Goal: Task Accomplishment & Management: Use online tool/utility

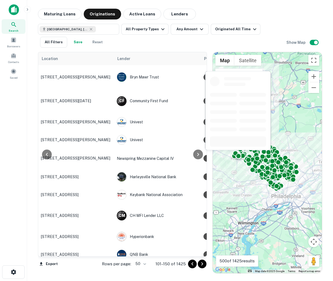
scroll to position [136, 248]
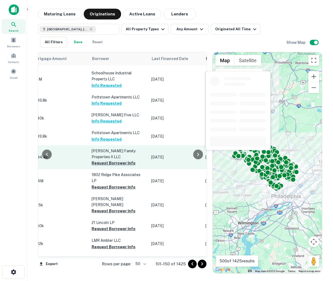
click at [111, 160] on button "Request Borrower Info" at bounding box center [113, 163] width 44 height 6
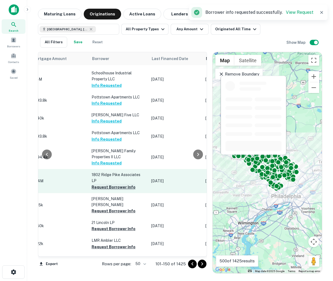
click at [112, 184] on button "Request Borrower Info" at bounding box center [113, 187] width 44 height 6
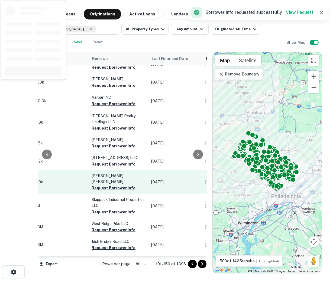
click at [111, 170] on td "[PERSON_NAME] [PERSON_NAME] Request Borrower Info" at bounding box center [119, 182] width 60 height 24
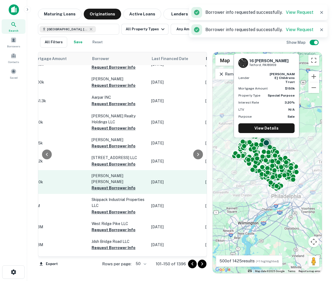
scroll to position [0, 248]
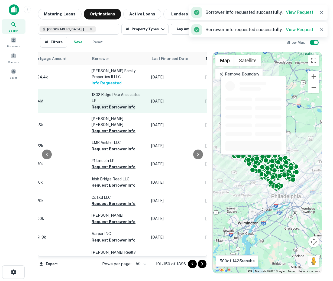
click at [115, 104] on button "Request Borrower Info" at bounding box center [113, 107] width 44 height 6
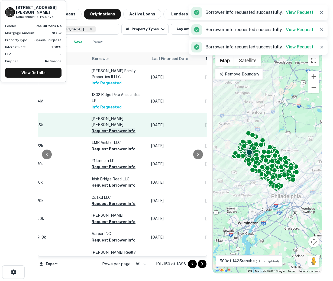
click at [113, 128] on button "Request Borrower Info" at bounding box center [113, 131] width 44 height 6
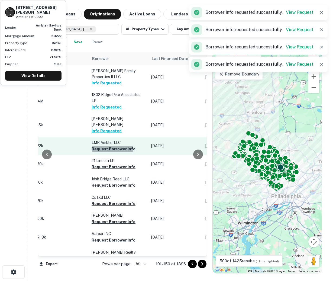
click at [109, 146] on button "Request Borrower Info" at bounding box center [113, 149] width 44 height 6
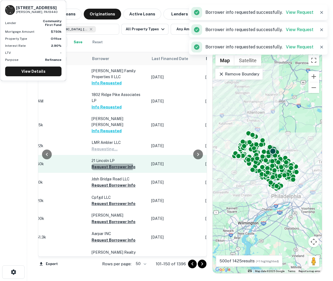
click at [107, 164] on button "Request Borrower Info" at bounding box center [113, 167] width 44 height 6
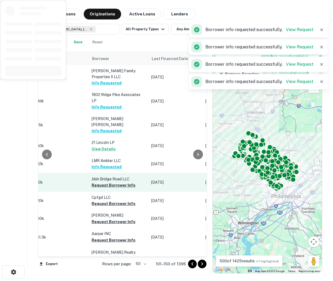
scroll to position [19, 248]
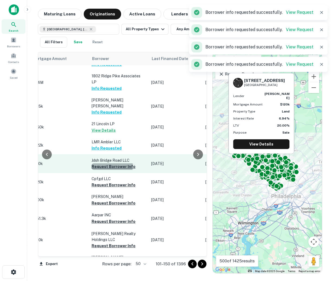
click at [106, 163] on button "Request Borrower Info" at bounding box center [113, 166] width 44 height 6
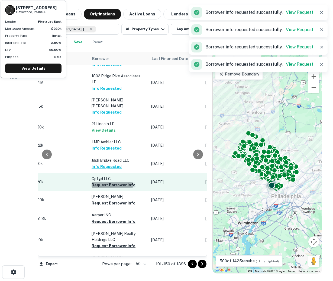
click at [108, 182] on button "Request Borrower Info" at bounding box center [113, 185] width 44 height 6
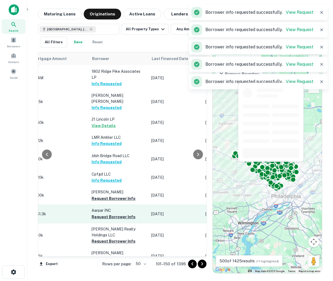
scroll to position [34, 248]
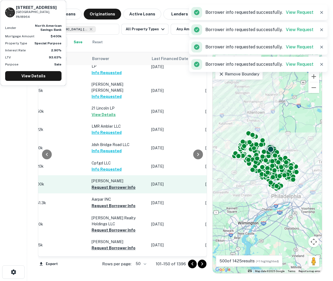
click at [110, 184] on button "Request Borrower Info" at bounding box center [113, 187] width 44 height 6
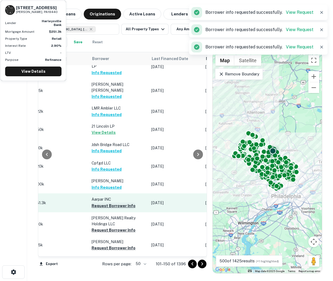
click at [106, 203] on button "Request Borrower Info" at bounding box center [113, 206] width 44 height 6
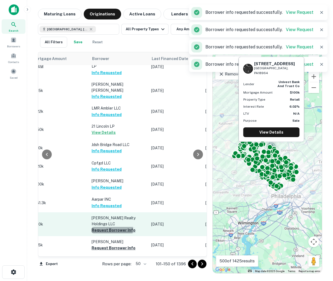
click at [106, 227] on button "Request Borrower Info" at bounding box center [113, 230] width 44 height 6
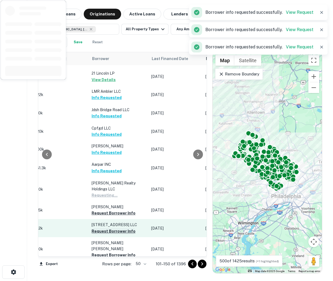
scroll to position [98, 248]
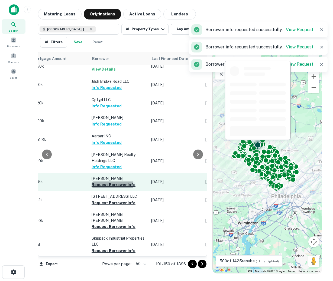
click at [108, 182] on button "Request Borrower Info" at bounding box center [113, 185] width 44 height 6
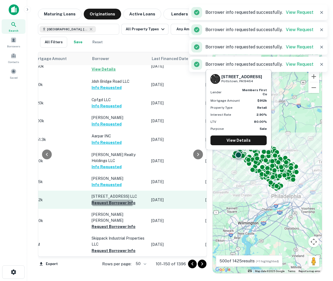
click at [107, 200] on button "Request Borrower Info" at bounding box center [113, 203] width 44 height 6
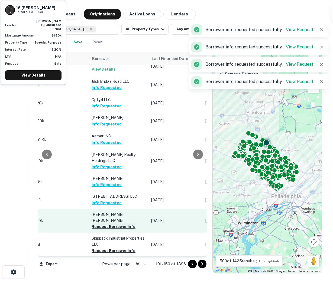
click at [106, 224] on button "Request Borrower Info" at bounding box center [113, 227] width 44 height 6
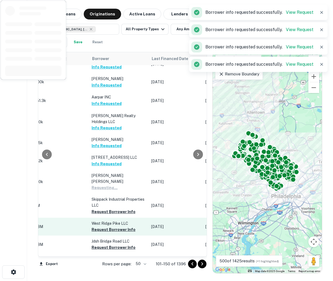
scroll to position [154, 248]
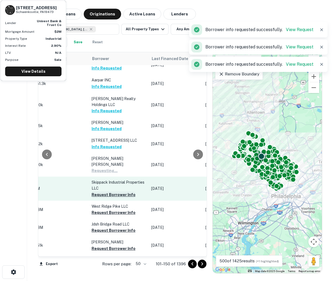
click at [120, 192] on button "Request Borrower Info" at bounding box center [113, 195] width 44 height 6
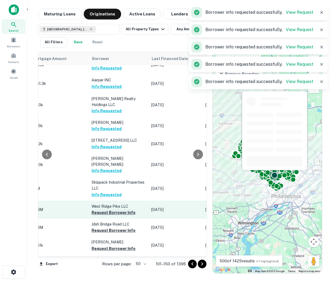
click at [119, 210] on button "Request Borrower Info" at bounding box center [113, 213] width 44 height 6
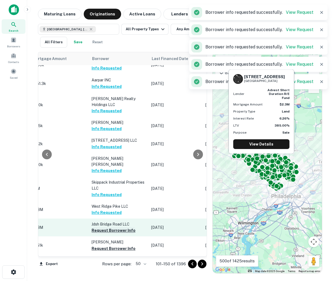
click at [116, 227] on button "Request Borrower Info" at bounding box center [113, 230] width 44 height 6
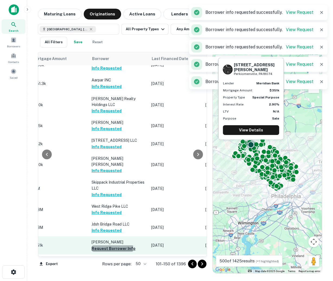
click at [110, 246] on button "Request Borrower Info" at bounding box center [113, 249] width 44 height 6
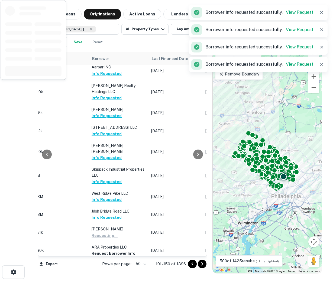
scroll to position [244, 248]
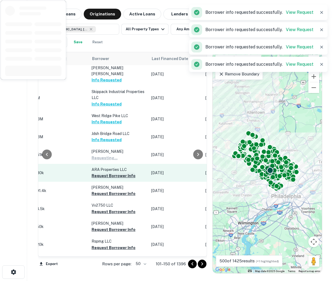
click at [106, 173] on button "Request Borrower Info" at bounding box center [113, 176] width 44 height 6
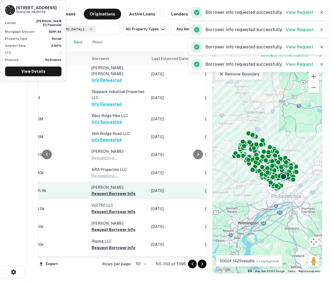
click at [106, 191] on button "Request Borrower Info" at bounding box center [113, 194] width 44 height 6
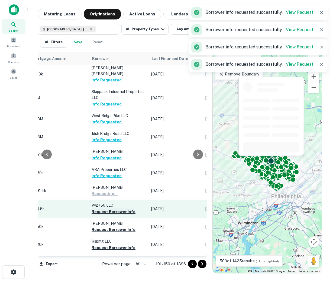
click at [106, 209] on button "Request Borrower Info" at bounding box center [113, 212] width 44 height 6
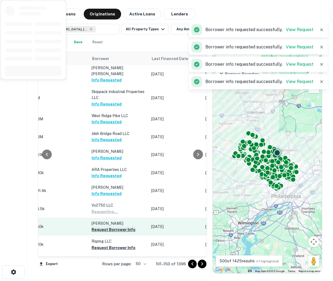
click at [112, 227] on button "Request Borrower Info" at bounding box center [113, 230] width 44 height 6
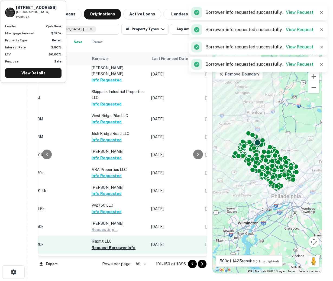
click at [111, 245] on button "Request Borrower Info" at bounding box center [113, 248] width 44 height 6
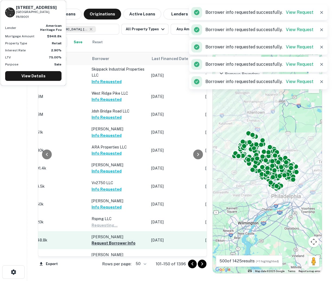
scroll to position [269, 248]
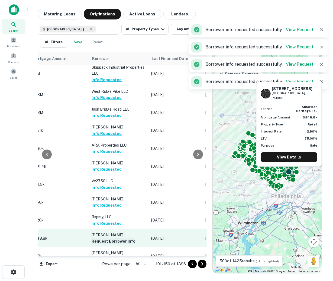
click at [111, 238] on button "Request Borrower Info" at bounding box center [113, 241] width 44 height 6
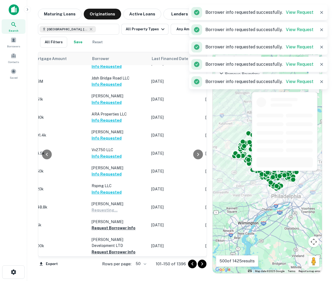
scroll to position [307, 248]
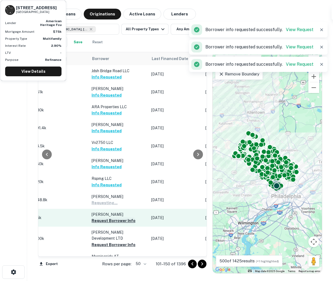
click at [107, 218] on button "Request Borrower Info" at bounding box center [113, 221] width 44 height 6
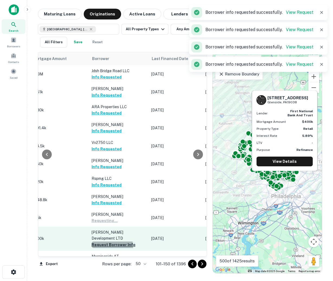
click at [106, 242] on button "Request Borrower Info" at bounding box center [113, 245] width 44 height 6
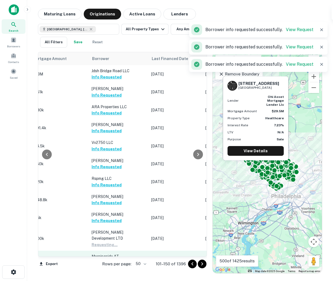
scroll to position [324, 248]
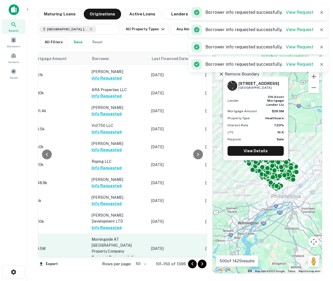
click at [108, 254] on button "Request Borrower Info" at bounding box center [113, 257] width 44 height 6
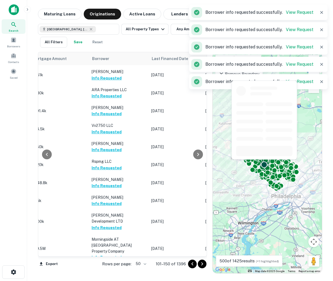
scroll to position [367, 248]
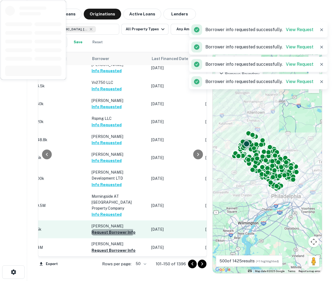
click at [107, 229] on button "Request Borrower Info" at bounding box center [113, 232] width 44 height 6
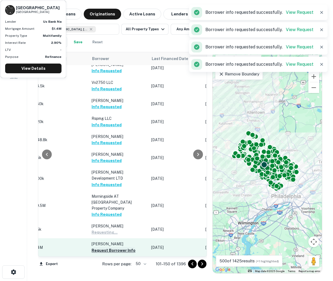
click at [106, 247] on button "Request Borrower Info" at bounding box center [113, 250] width 44 height 6
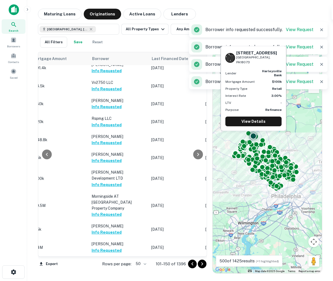
click at [106, 266] on button "Request Borrower Info" at bounding box center [113, 269] width 44 height 6
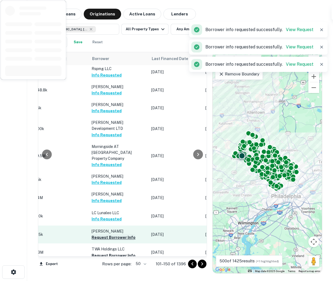
click at [106, 234] on button "Request Borrower Info" at bounding box center [113, 237] width 44 height 6
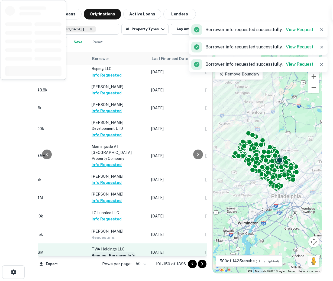
click at [106, 253] on button "Request Borrower Info" at bounding box center [113, 256] width 44 height 6
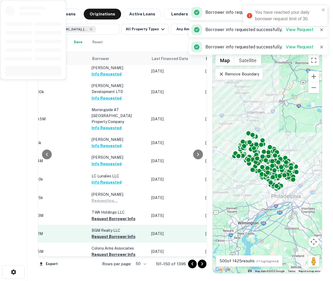
scroll to position [462, 248]
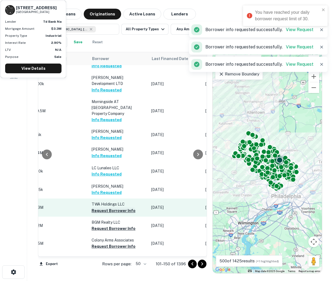
click at [105, 208] on button "Request Borrower Info" at bounding box center [113, 211] width 44 height 6
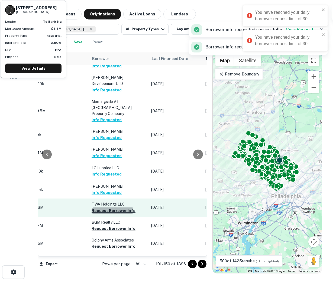
click at [105, 208] on button "Request Borrower Info" at bounding box center [113, 211] width 44 height 6
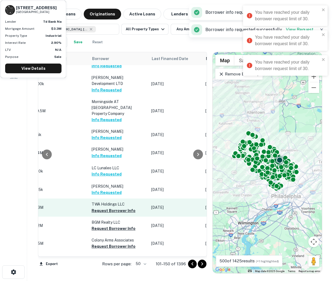
click at [105, 208] on button "Request Borrower Info" at bounding box center [113, 211] width 44 height 6
click at [105, 199] on td "TWA Holdings LLC Requesting..." at bounding box center [119, 208] width 60 height 18
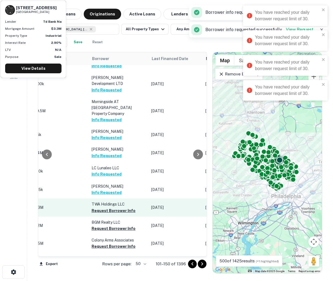
click at [105, 208] on button "Request Borrower Info" at bounding box center [113, 211] width 44 height 6
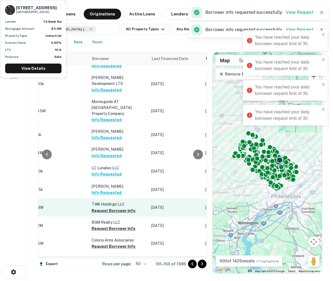
click at [105, 199] on td "TWA Holdings LLC Request Borrower Info" at bounding box center [119, 208] width 60 height 18
click at [105, 208] on button "Request Borrower Info" at bounding box center [113, 211] width 44 height 6
click at [105, 199] on td "TWA Holdings LLC Requesting..." at bounding box center [119, 208] width 60 height 18
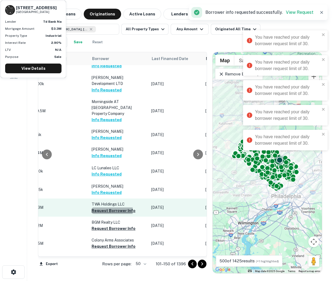
click at [105, 208] on button "Request Borrower Info" at bounding box center [113, 211] width 44 height 6
click at [105, 199] on td "TWA Holdings LLC Request Borrower Info" at bounding box center [119, 208] width 60 height 18
